Goal: Task Accomplishment & Management: Complete application form

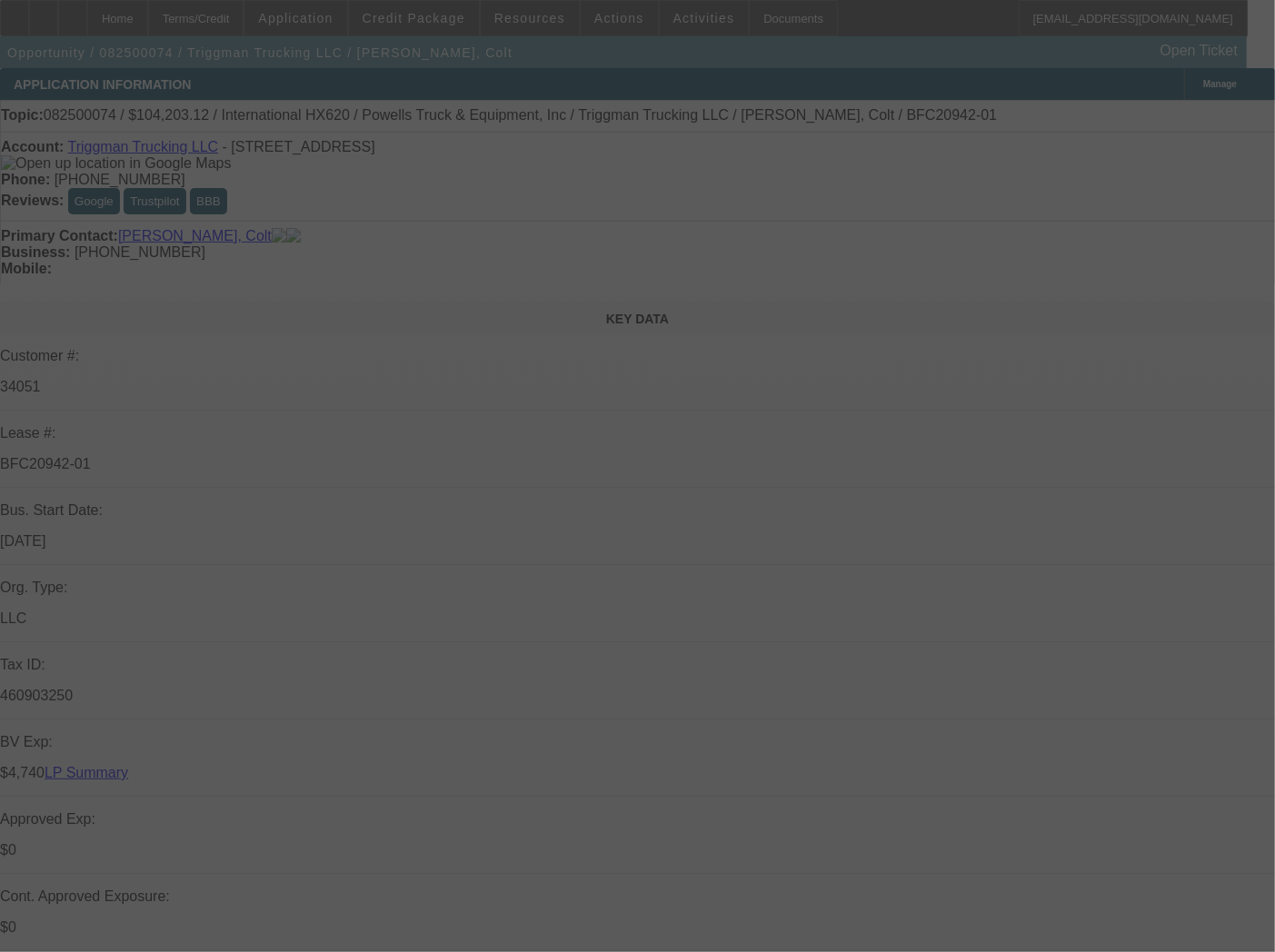
select select "0"
select select "2"
select select "0"
select select "6"
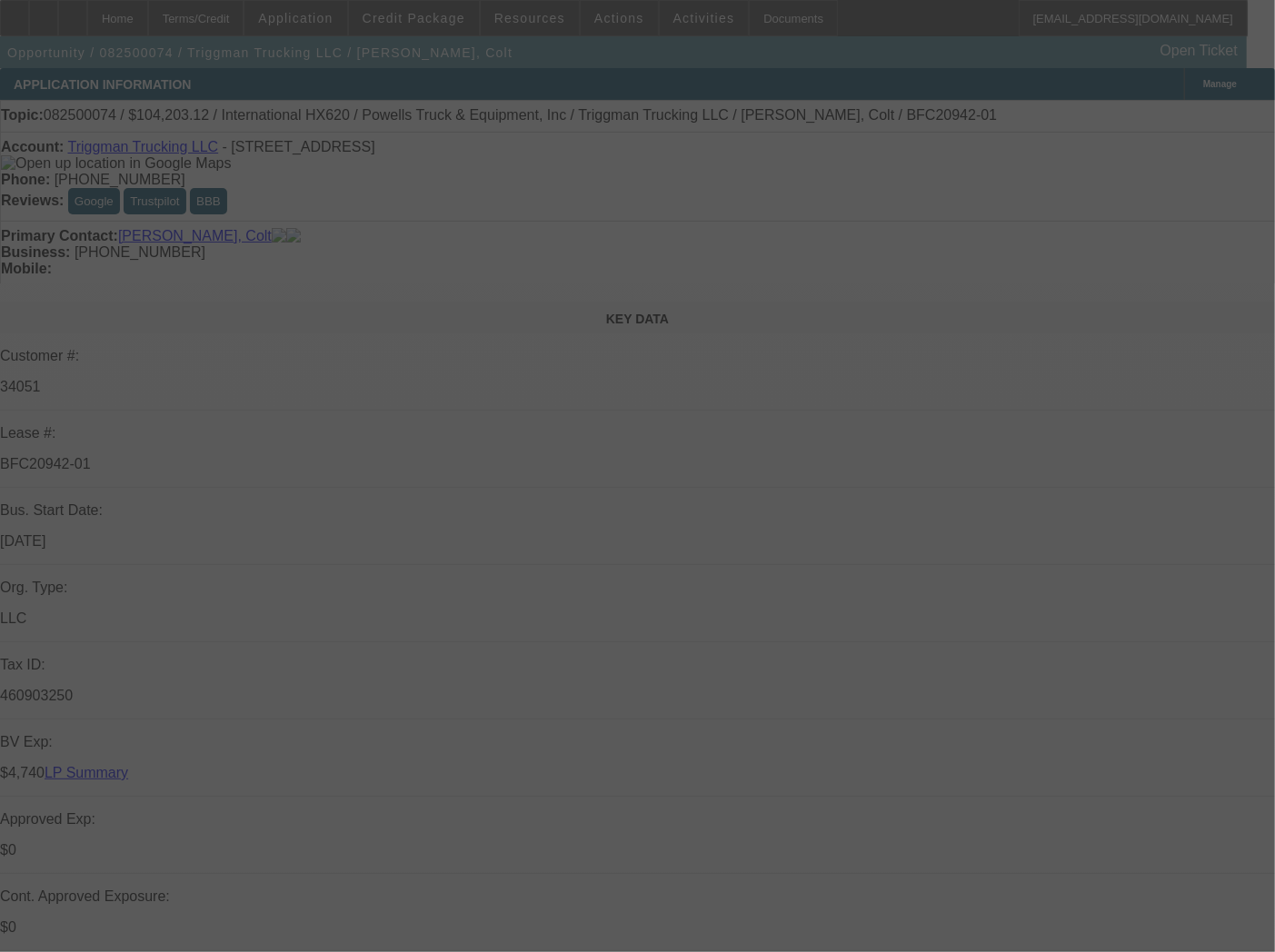
select select "0"
select select "2"
select select "0.1"
select select "4"
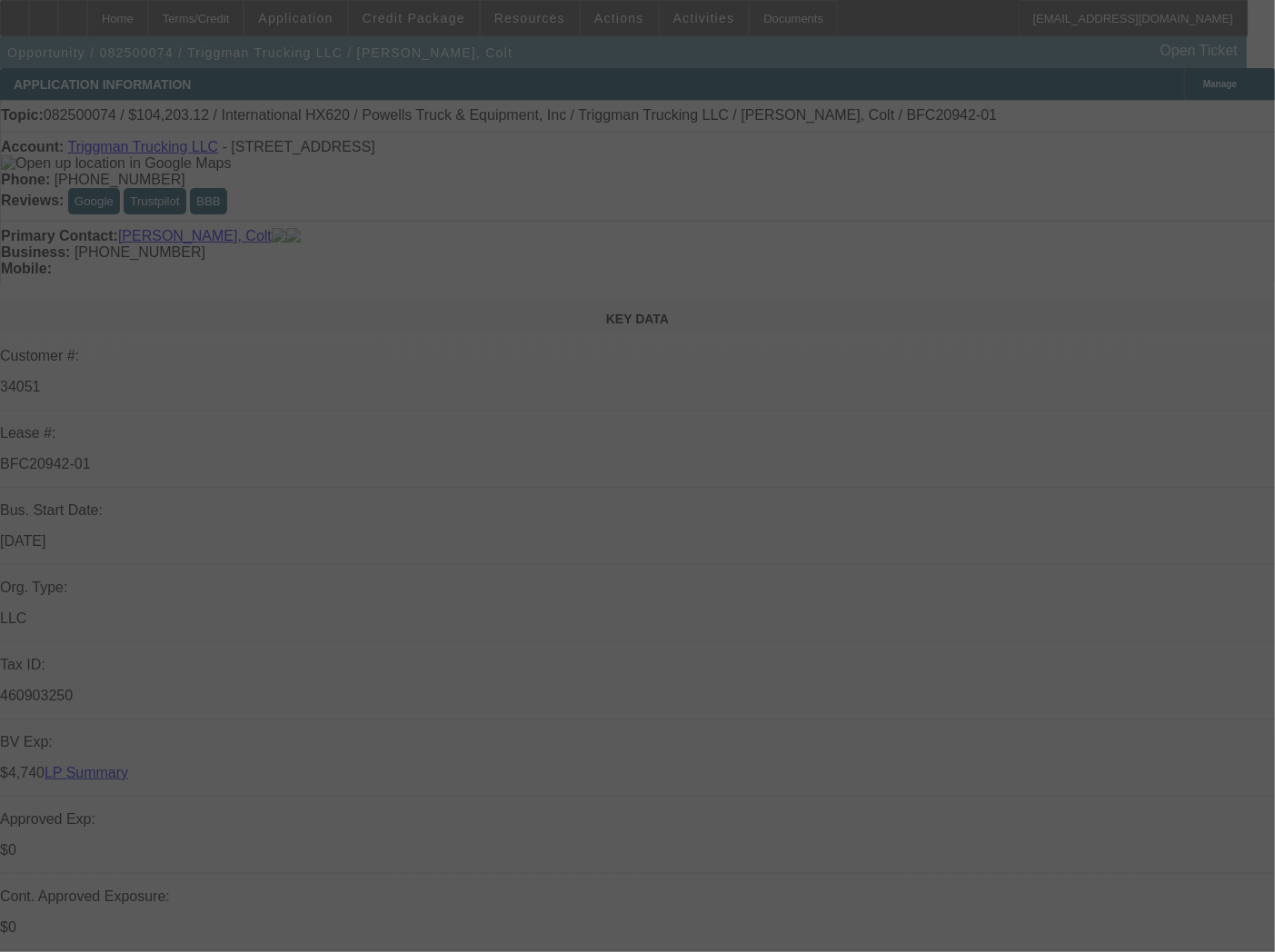
select select "0"
select select "2"
select select "0.1"
select select "4"
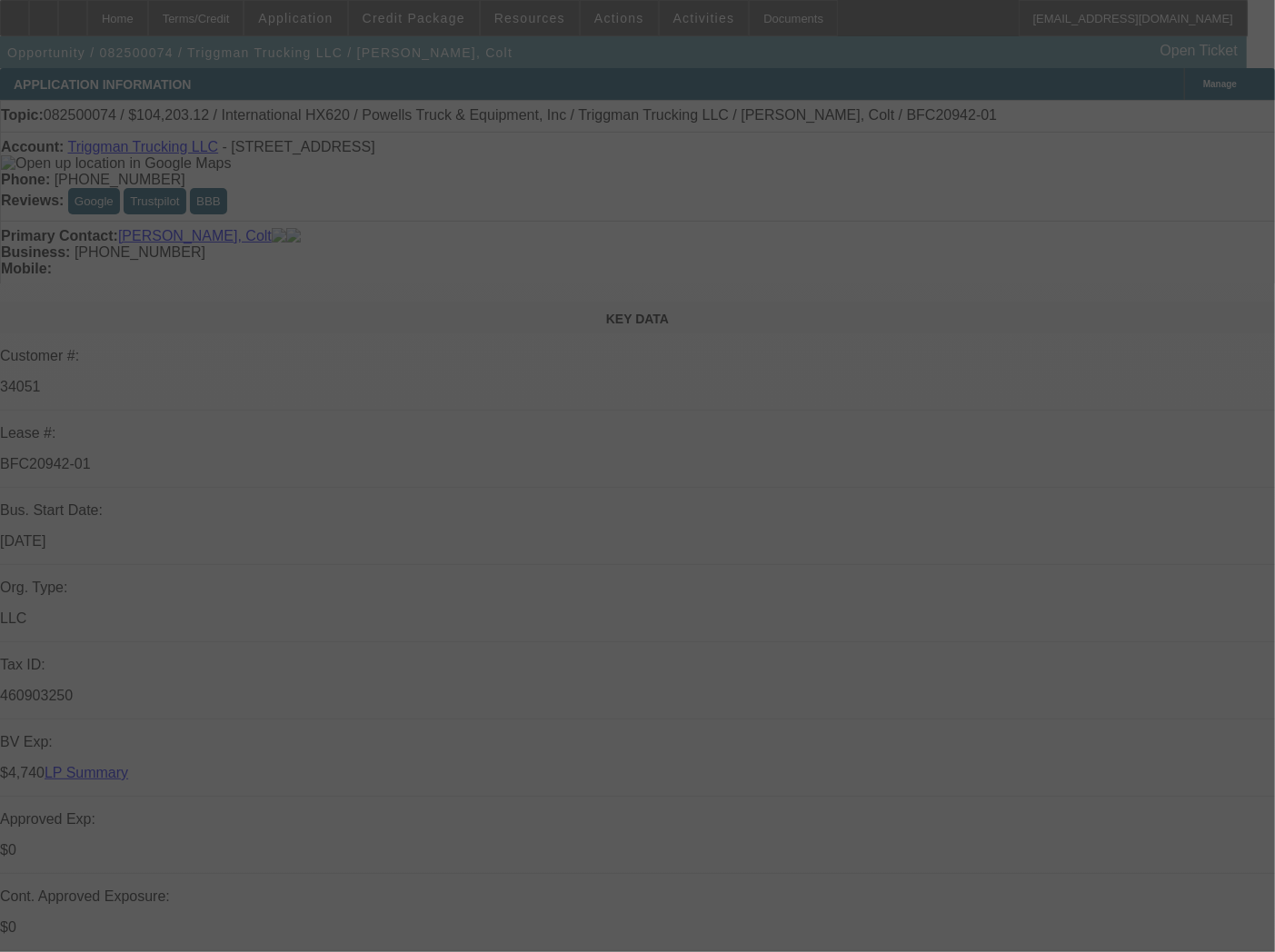
select select "0"
select select "2"
select select "0.1"
select select "4"
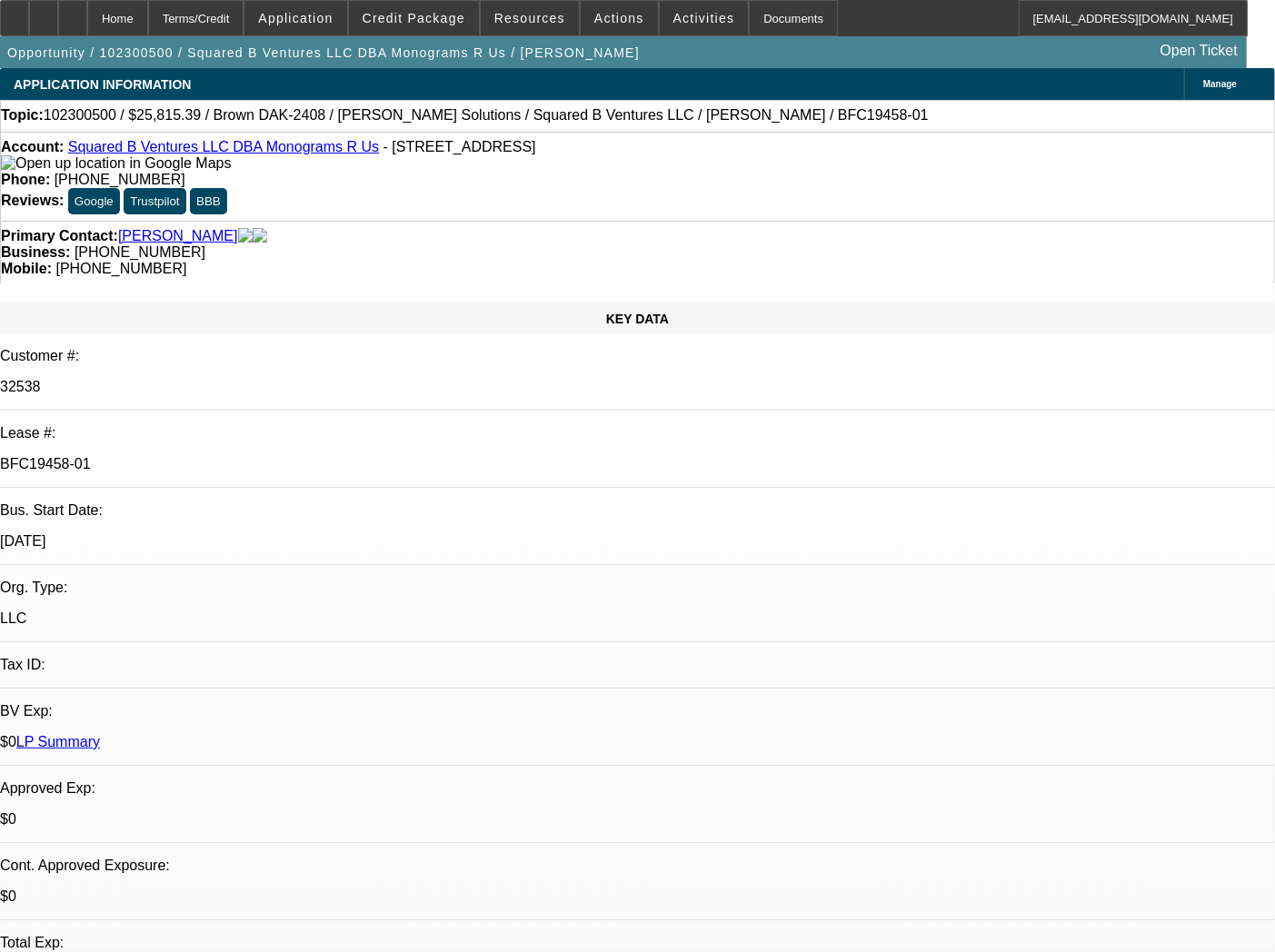
select select "0"
select select "2"
select select "0"
select select "6"
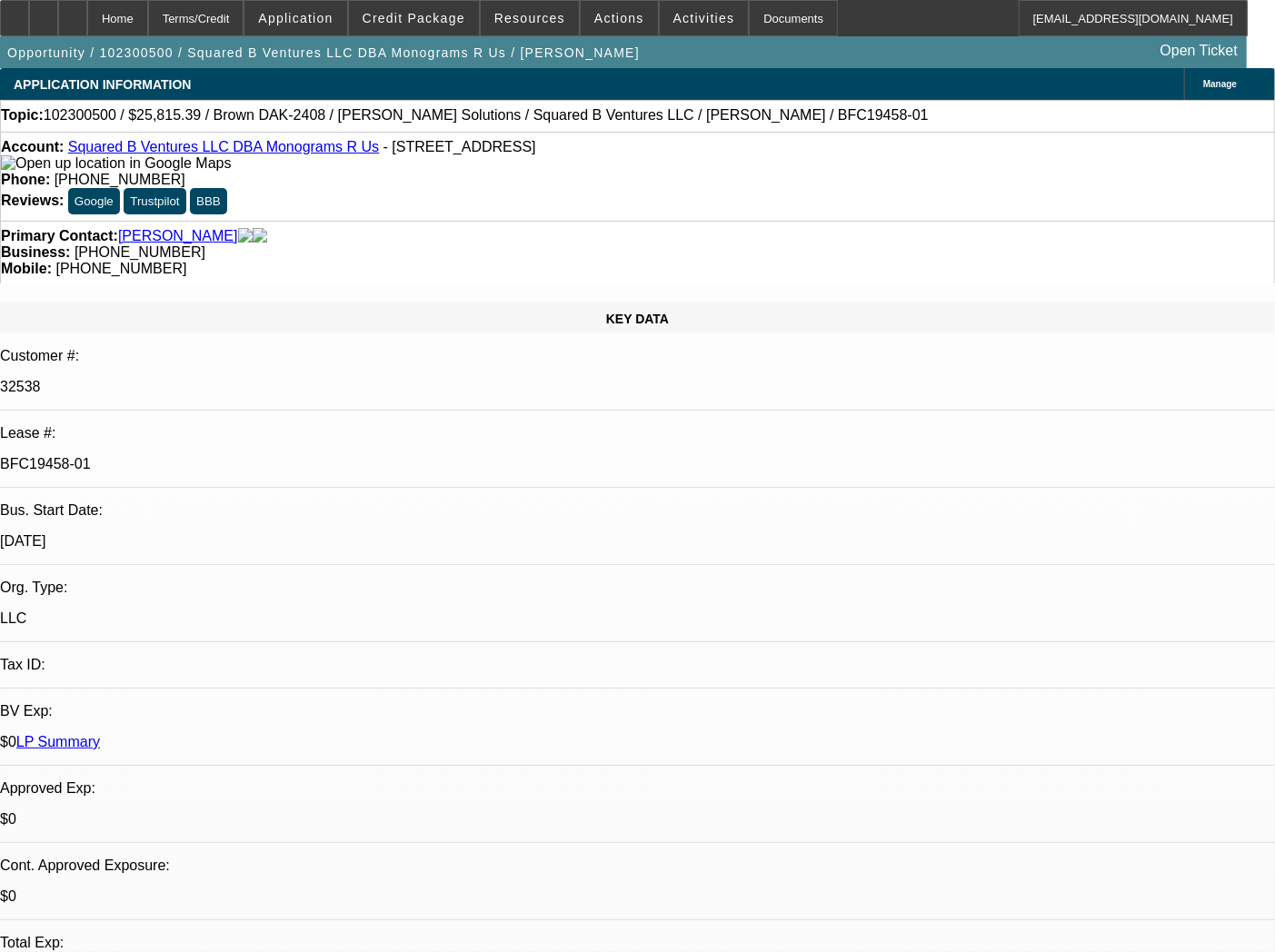
select select "0"
select select "2"
select select "0"
select select "6"
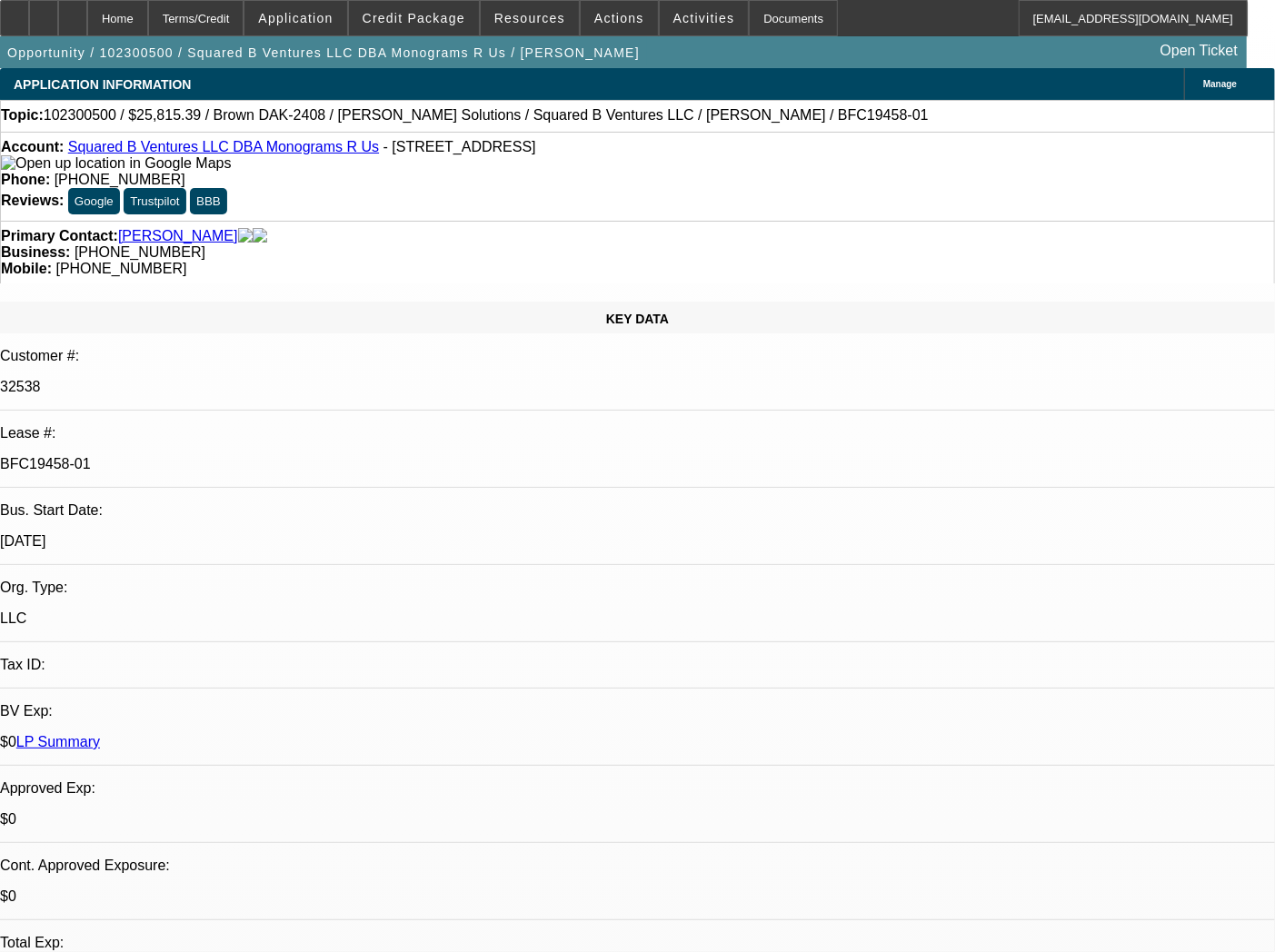
select select "0"
select select "2"
select select "0"
select select "6"
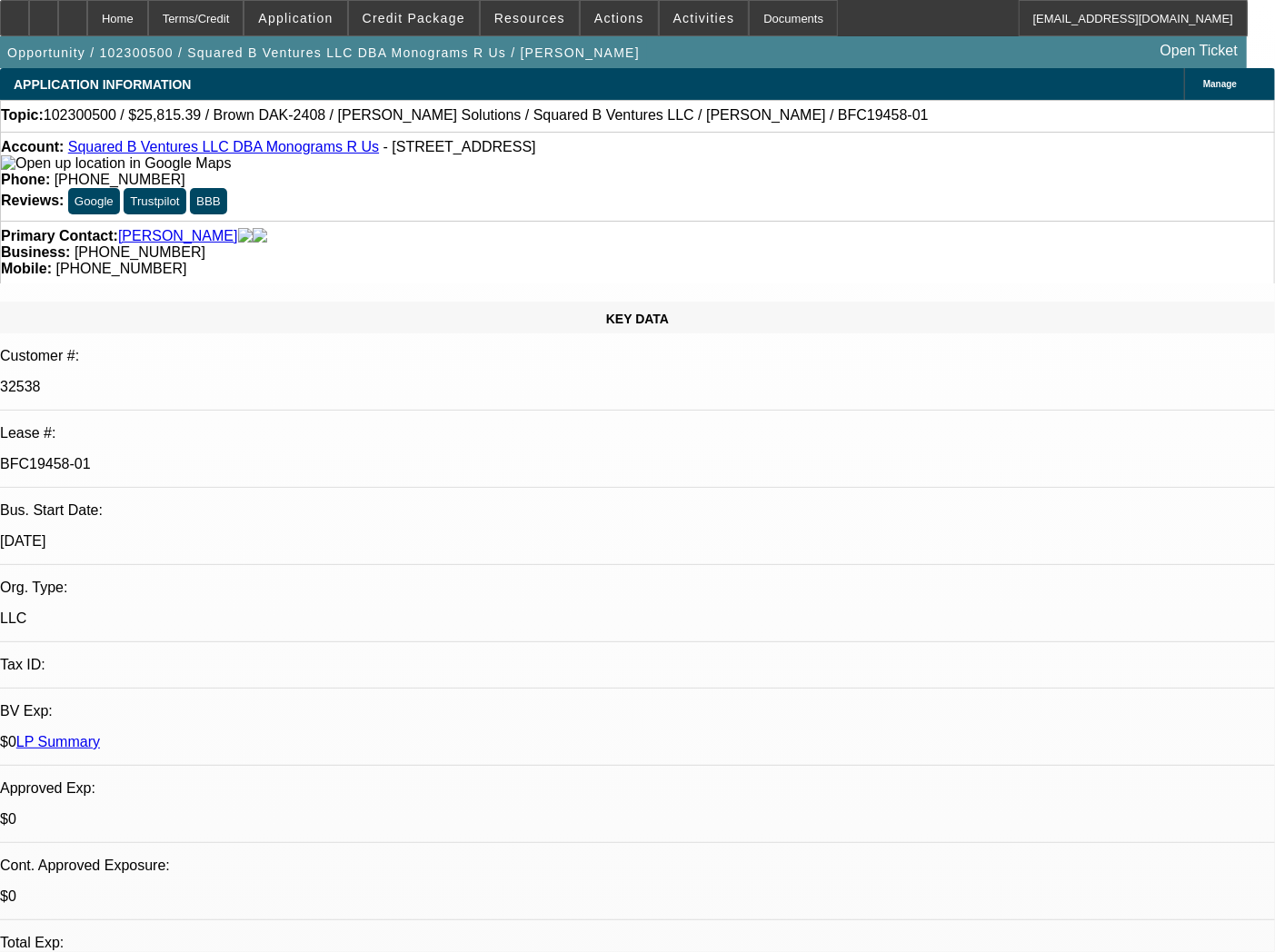
select select "0"
select select "2"
select select "0"
select select "6"
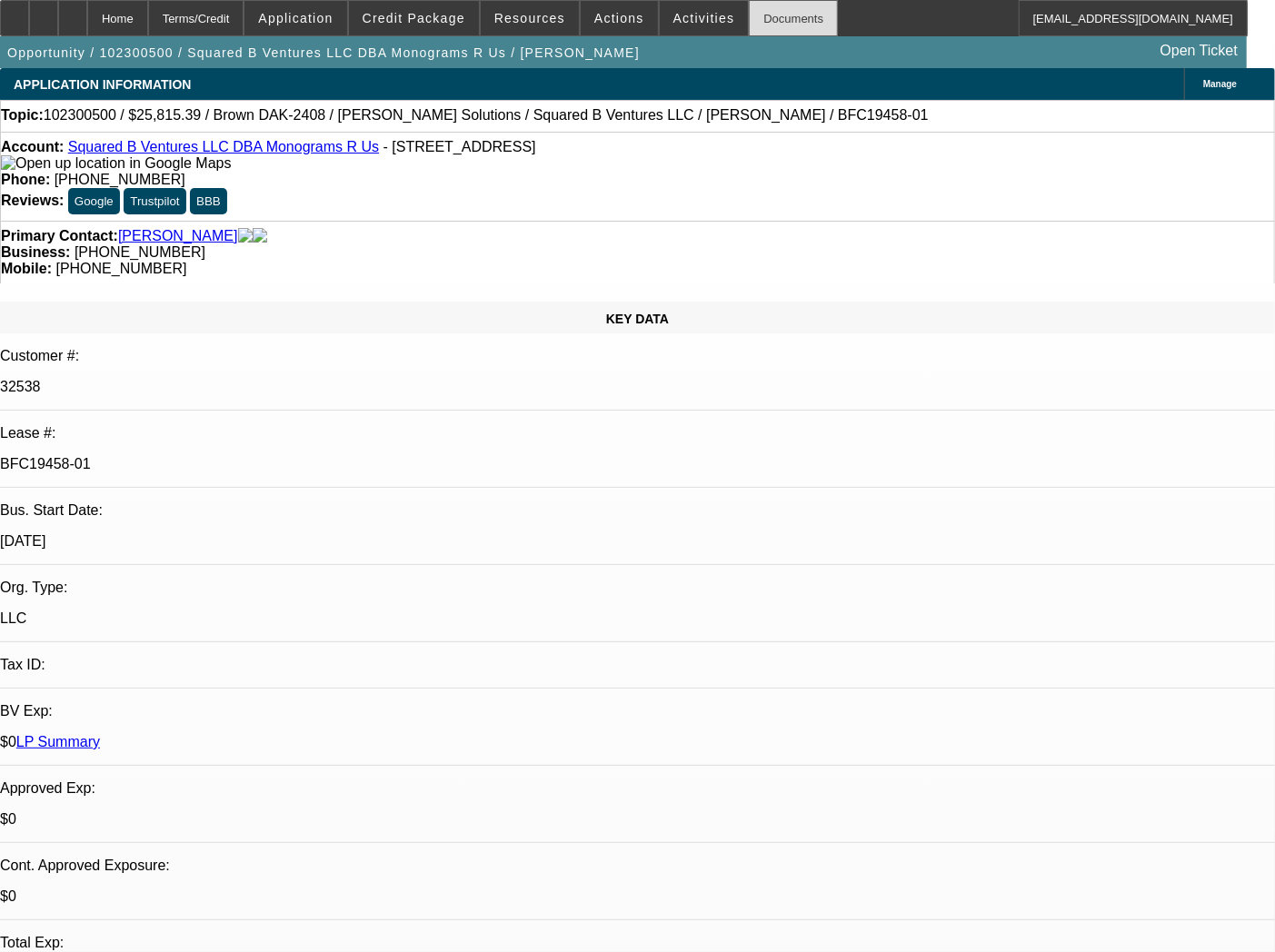
click at [770, 14] on div "Documents" at bounding box center [793, 18] width 89 height 37
